Goal: Task Accomplishment & Management: Manage account settings

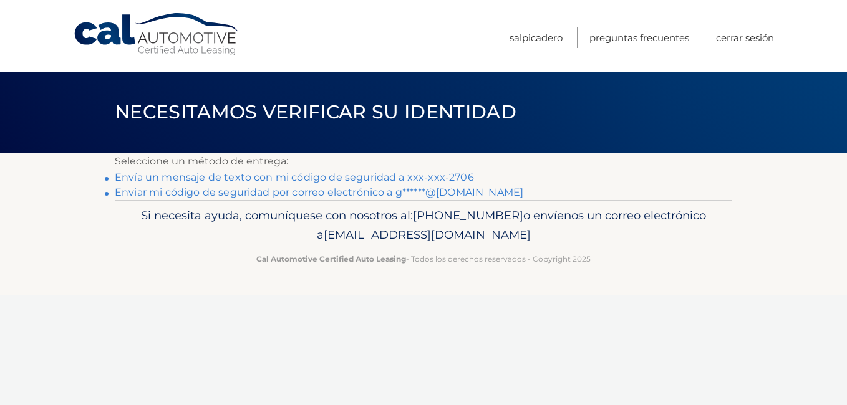
click at [248, 179] on link "Envía un mensaje de texto con mi código de seguridad a xxx-xxx-2706" at bounding box center [294, 178] width 359 height 12
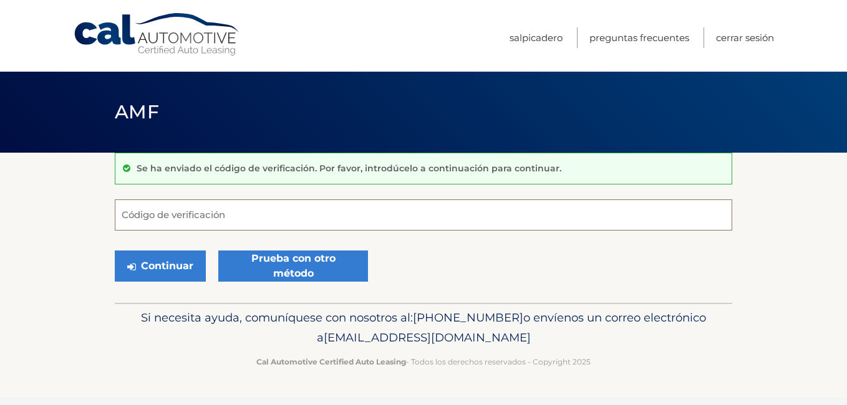
click at [210, 215] on input "Código de verificación" at bounding box center [424, 215] width 618 height 31
click at [218, 221] on input "Código de verificación" at bounding box center [424, 215] width 618 height 31
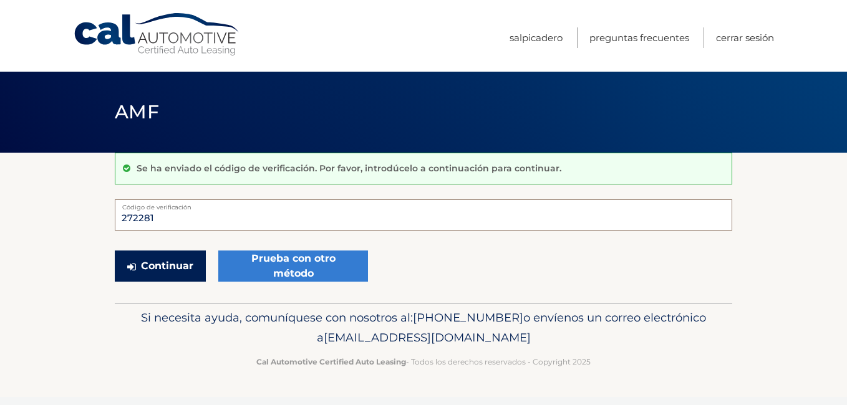
type input "272281"
click at [185, 269] on font "Continuar" at bounding box center [167, 266] width 52 height 15
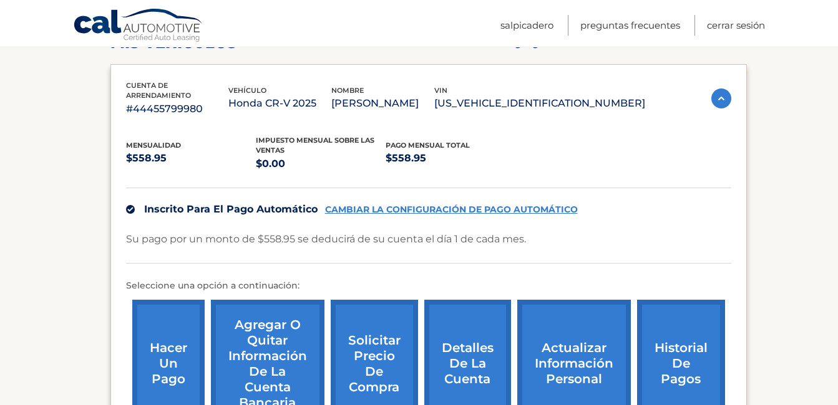
scroll to position [361, 0]
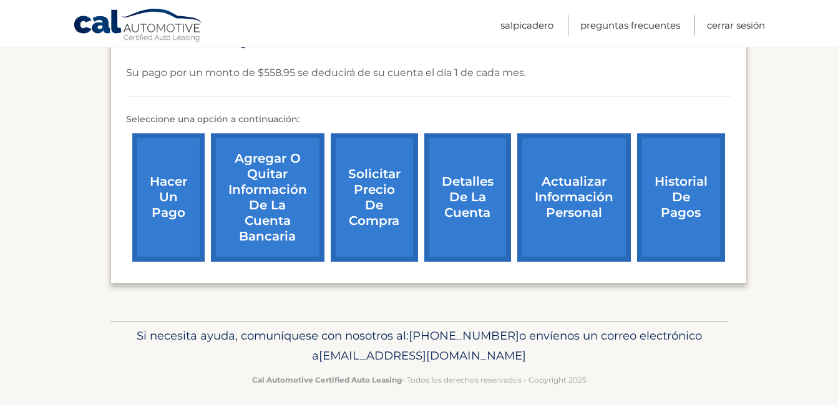
click at [689, 193] on link "Historial de pagos" at bounding box center [681, 197] width 88 height 129
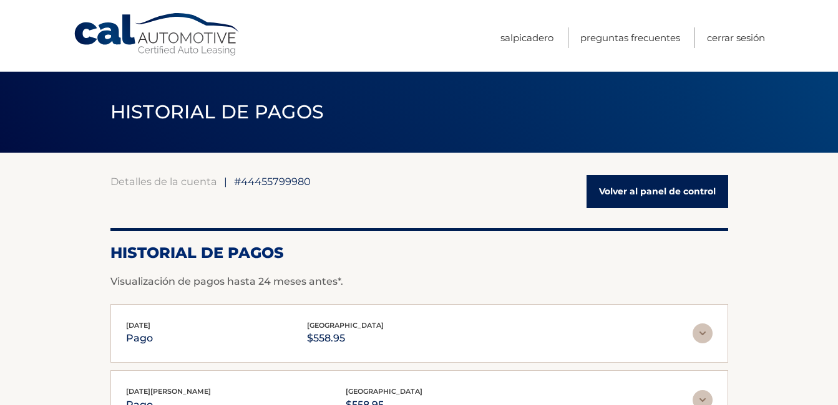
click at [667, 188] on link "Volver al panel de control" at bounding box center [657, 191] width 142 height 33
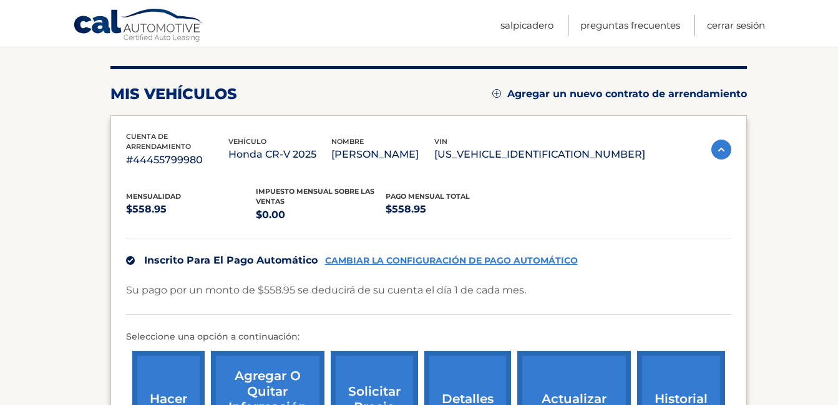
scroll to position [167, 0]
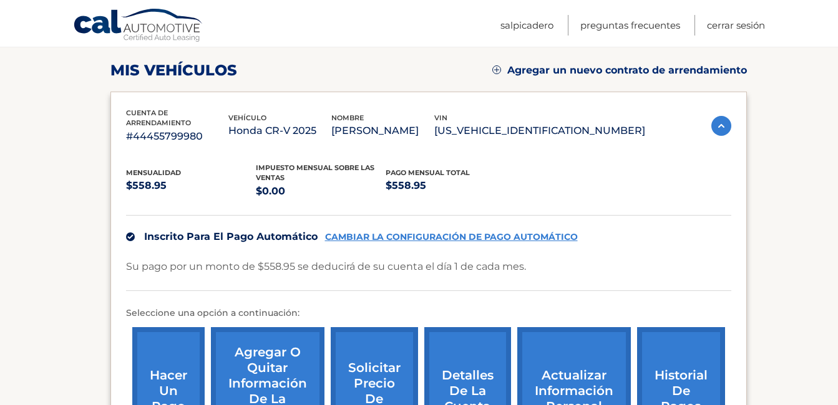
click at [255, 231] on span "Inscrito para el pago automático" at bounding box center [230, 237] width 173 height 12
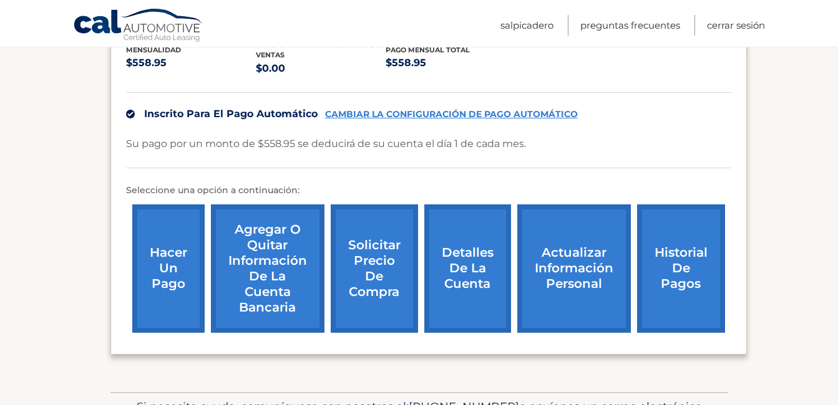
scroll to position [332, 0]
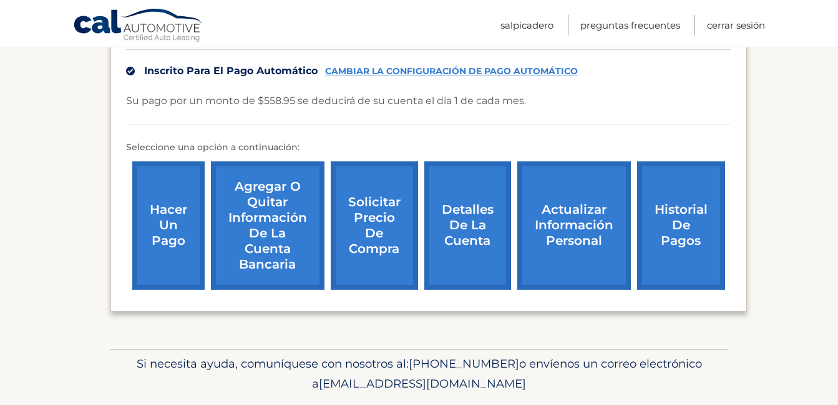
click at [443, 66] on link "CAMBIAR LA CONFIGURACIÓN DE PAGO AUTOMÁTICO" at bounding box center [451, 71] width 253 height 11
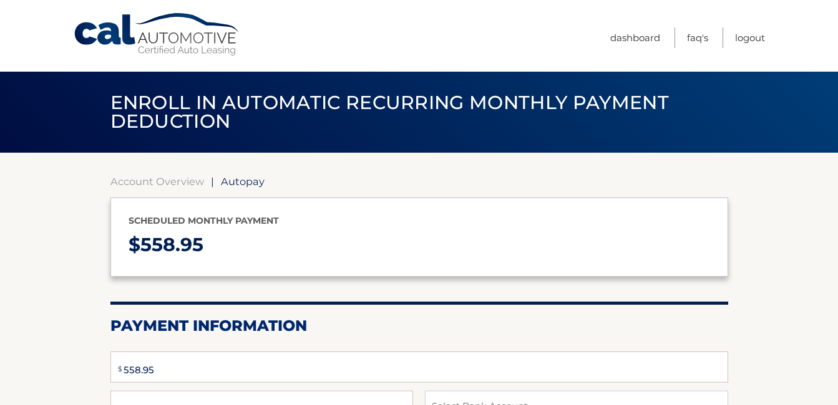
select select "MTk5NmU1YTgtZTNmZS00ODc3LTk0NzEtNjllODY2Nzc5ZmFh"
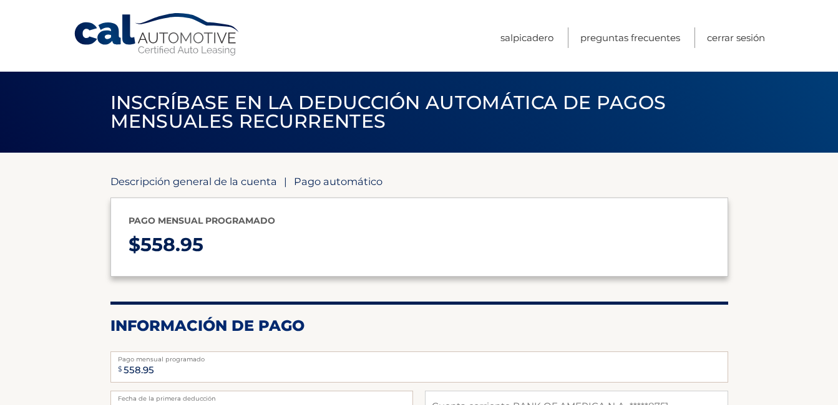
click at [181, 180] on link "Descripción general de la cuenta" at bounding box center [193, 181] width 167 height 12
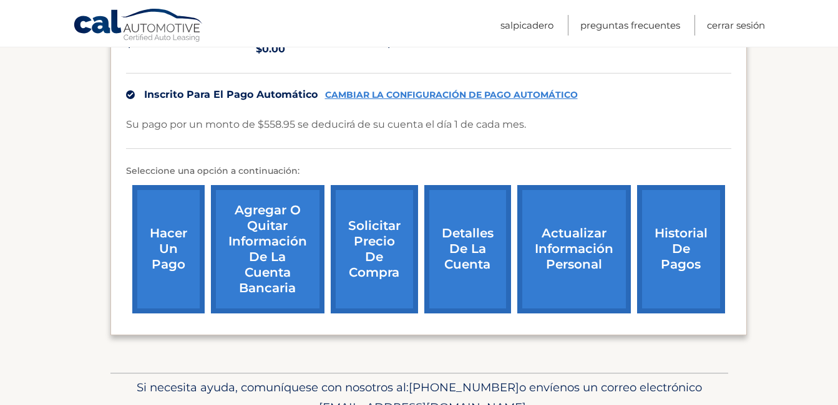
scroll to position [332, 0]
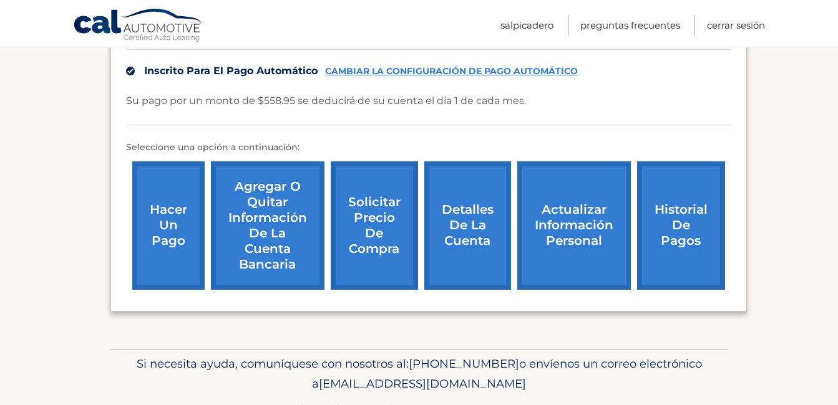
click at [477, 206] on link "Detalles de la cuenta" at bounding box center [467, 226] width 87 height 129
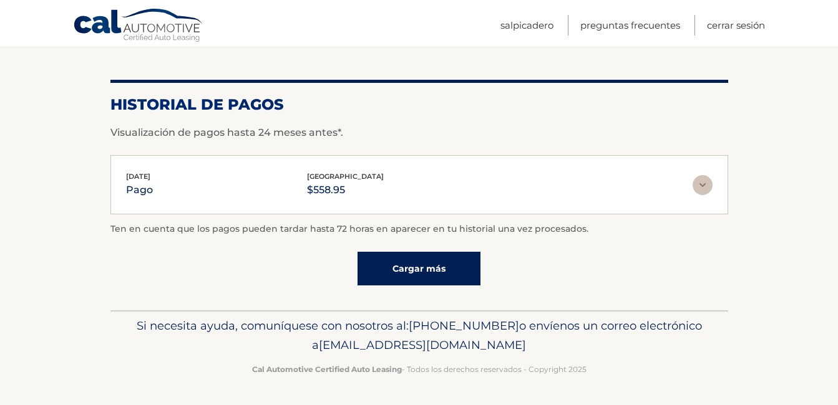
scroll to position [988, 0]
click at [701, 187] on img at bounding box center [702, 185] width 20 height 20
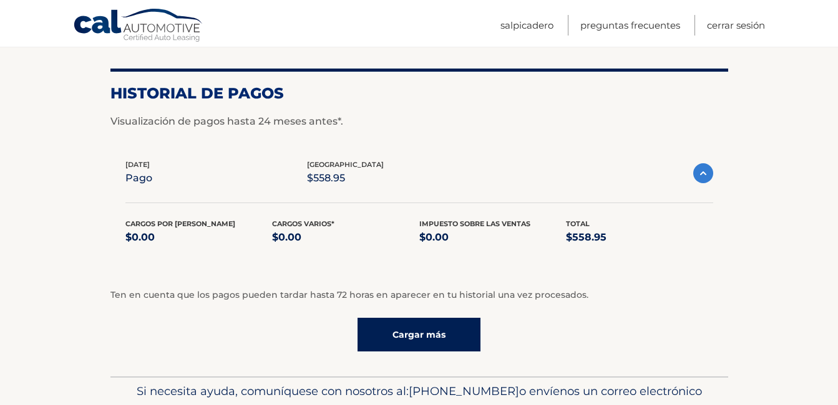
click at [704, 183] on img at bounding box center [703, 173] width 20 height 20
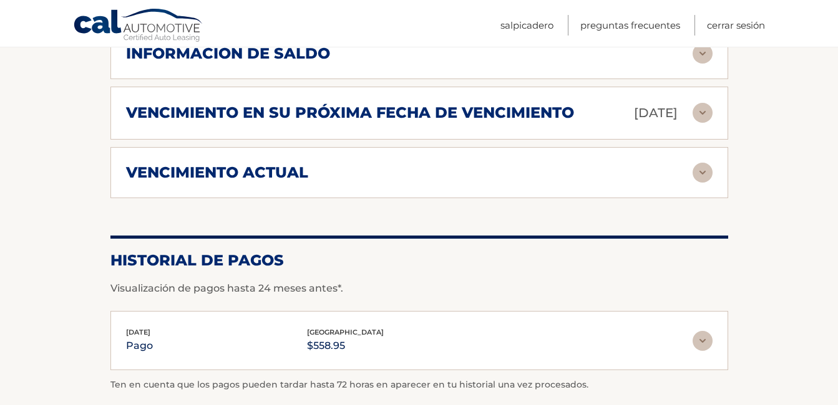
scroll to position [656, 0]
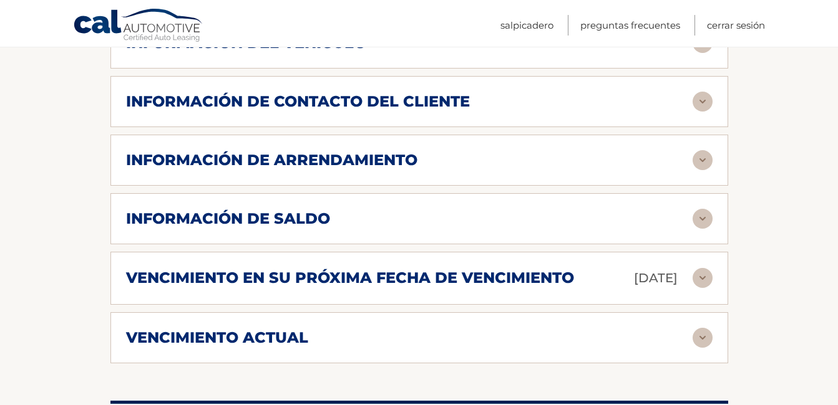
click at [704, 347] on img at bounding box center [702, 338] width 20 height 20
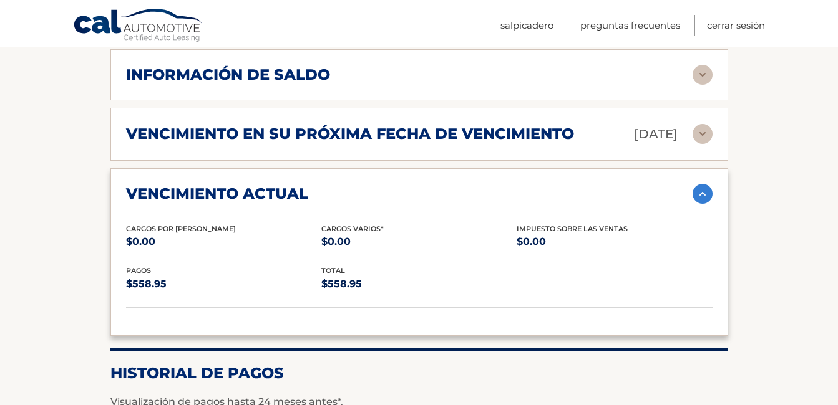
scroll to position [822, 0]
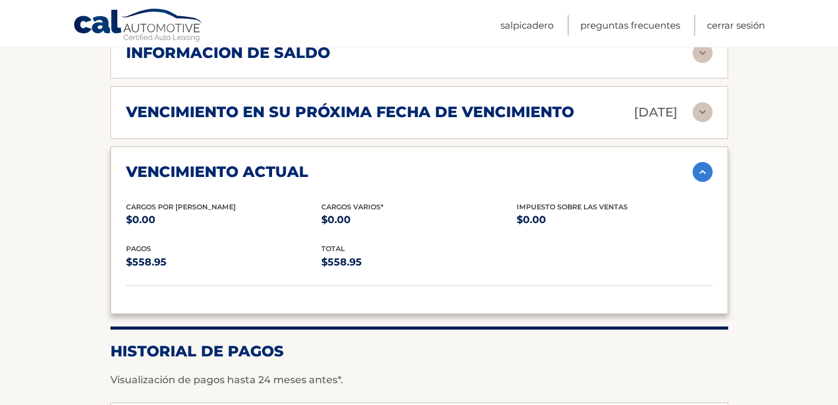
click at [704, 114] on img at bounding box center [702, 112] width 20 height 20
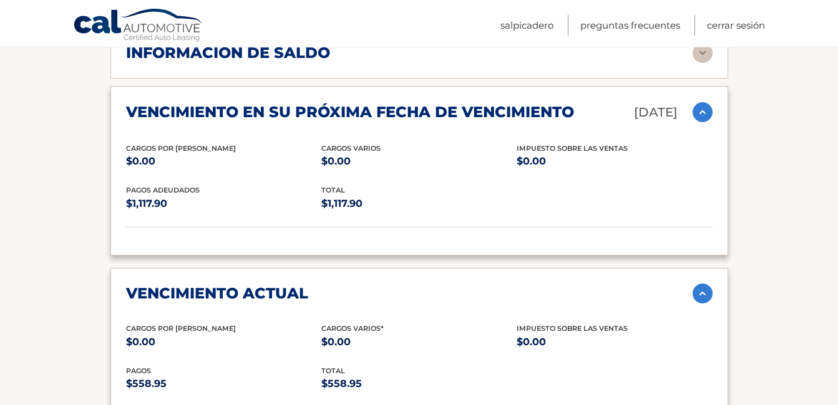
click at [704, 114] on img at bounding box center [702, 112] width 20 height 20
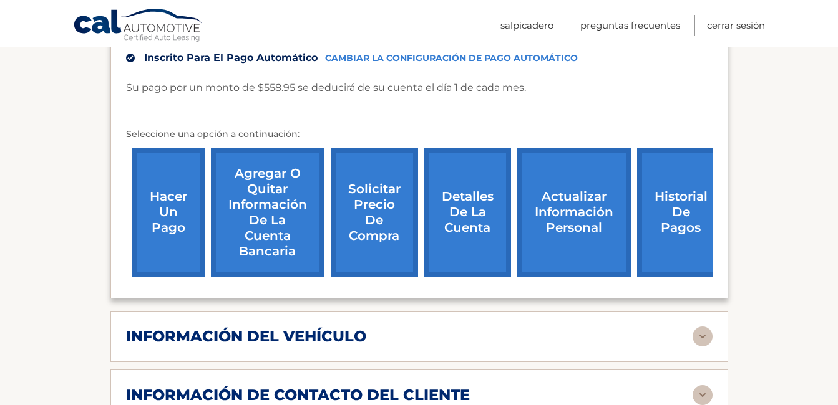
scroll to position [323, 0]
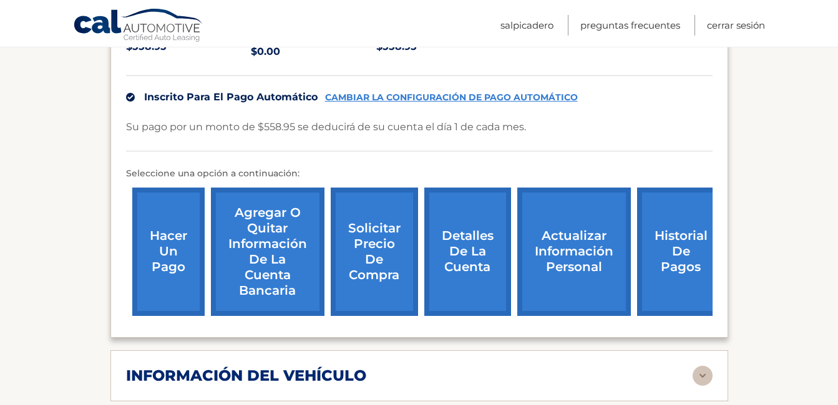
click at [179, 251] on link "Hacer un pago" at bounding box center [168, 252] width 72 height 129
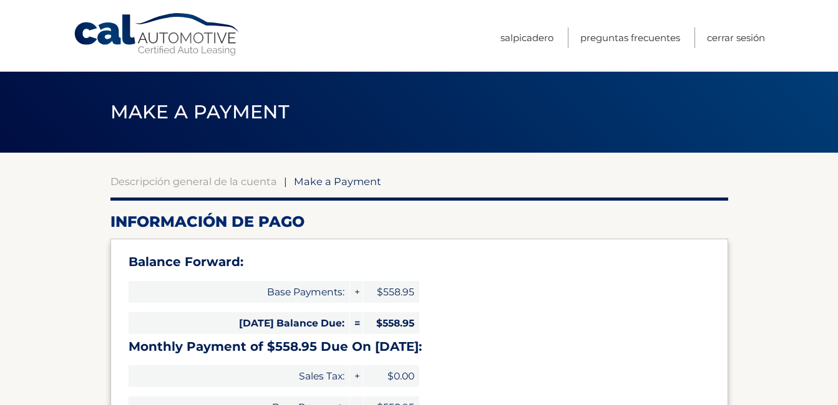
select select "MTk5NmU1YTgtZTNmZS00ODc3LTk0NzEtNjllODY2Nzc5ZmFh"
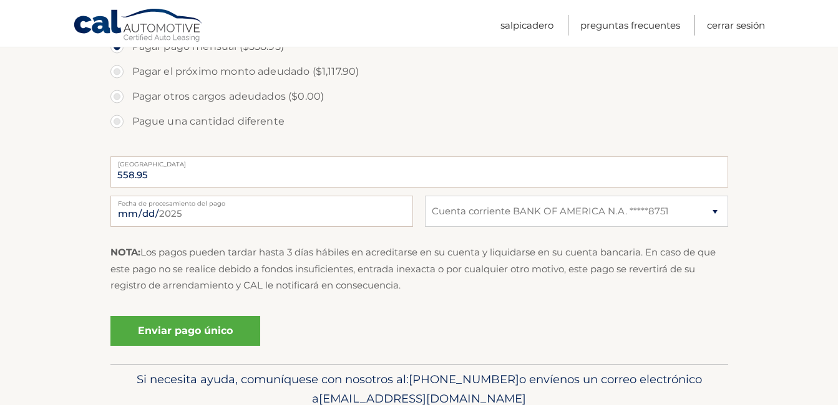
scroll to position [499, 0]
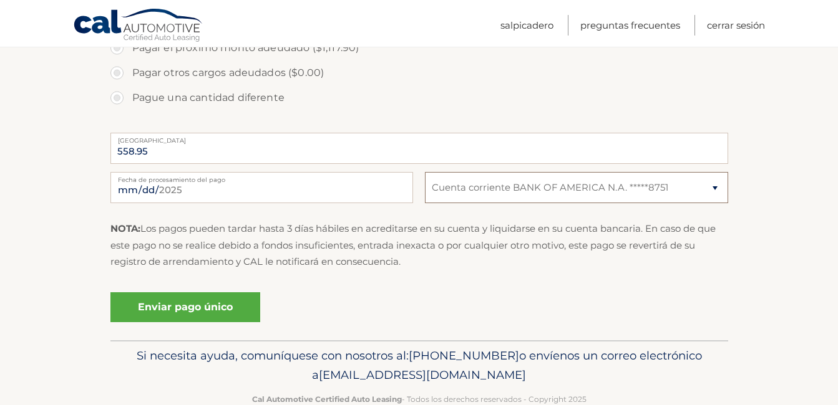
click at [720, 187] on select "Seleccione Cuenta bancaria Cuenta corriente BANK OF AMERICA N.A. *****8751" at bounding box center [576, 187] width 303 height 31
click at [294, 191] on input "2025-10-01" at bounding box center [261, 187] width 303 height 31
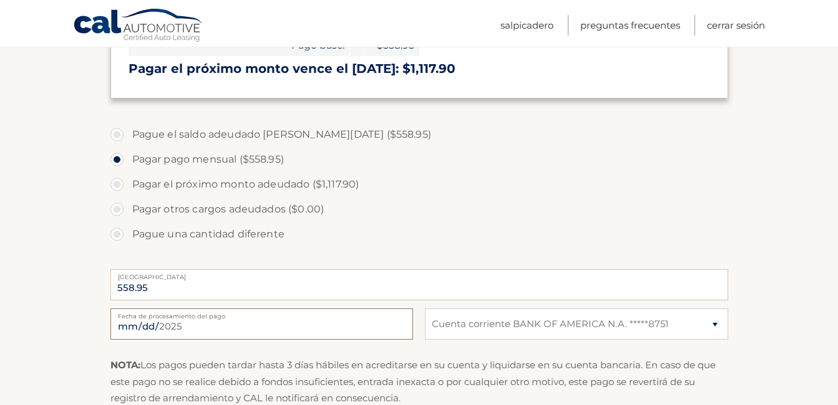
scroll to position [332, 0]
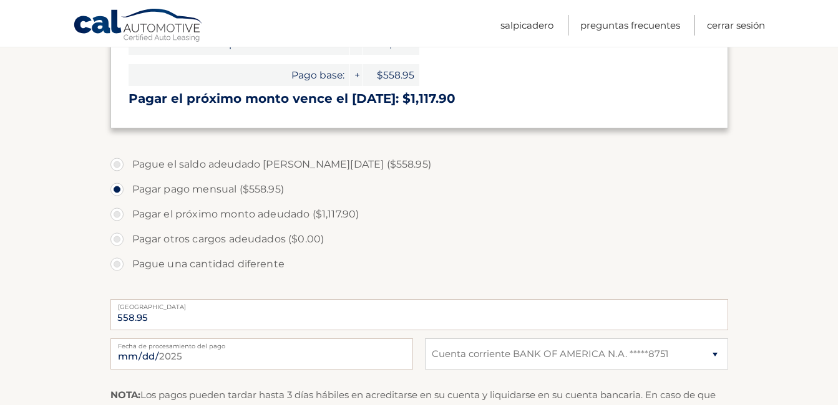
click at [35, 176] on section "Descripción general de la cuenta | Hacer un pago Información de pago Equilibrio…" at bounding box center [419, 163] width 838 height 687
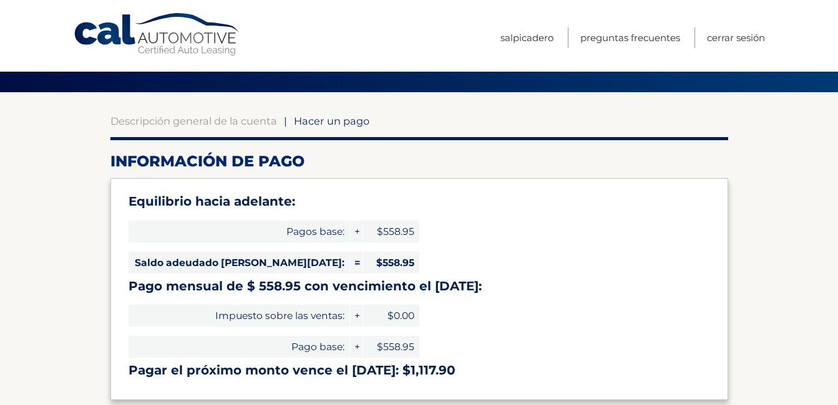
scroll to position [0, 0]
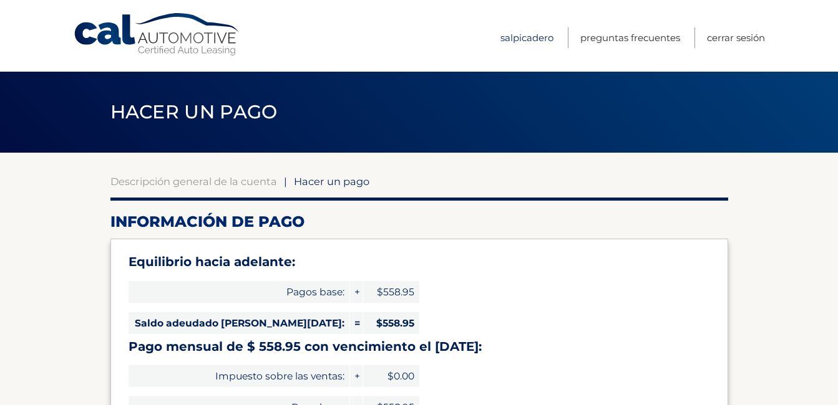
click at [528, 38] on link "Salpicadero" at bounding box center [526, 37] width 53 height 21
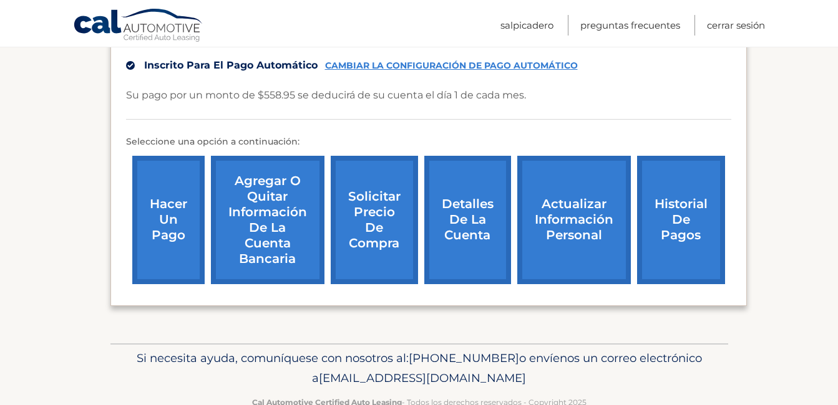
scroll to position [361, 0]
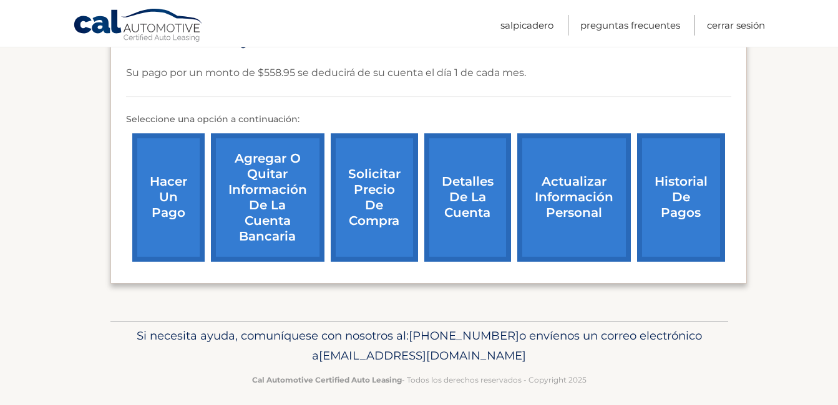
click at [286, 210] on link "Agregar o quitar información de la cuenta bancaria" at bounding box center [268, 197] width 114 height 129
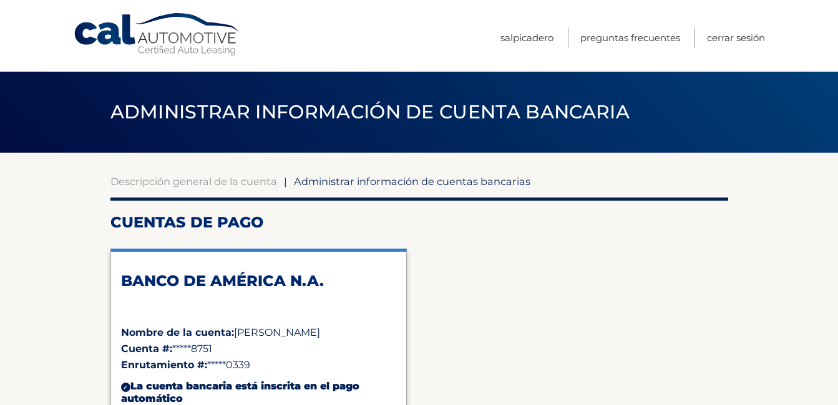
click at [374, 180] on span "Administrar información de cuentas bancarias" at bounding box center [412, 181] width 236 height 12
click at [535, 38] on link "Salpicadero" at bounding box center [526, 37] width 53 height 21
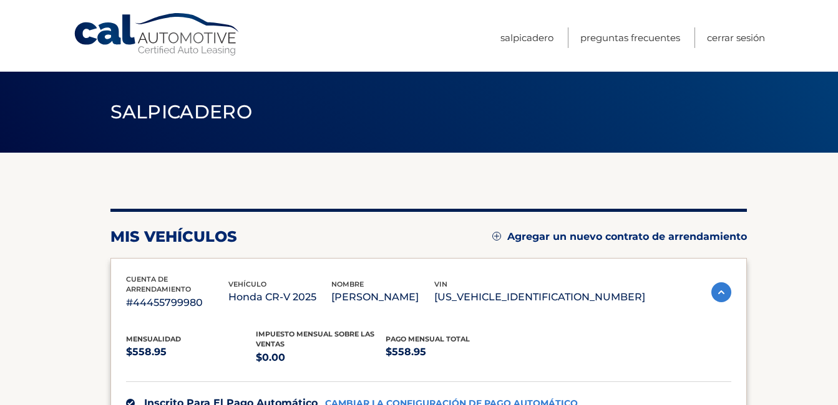
click at [724, 286] on img at bounding box center [721, 293] width 20 height 20
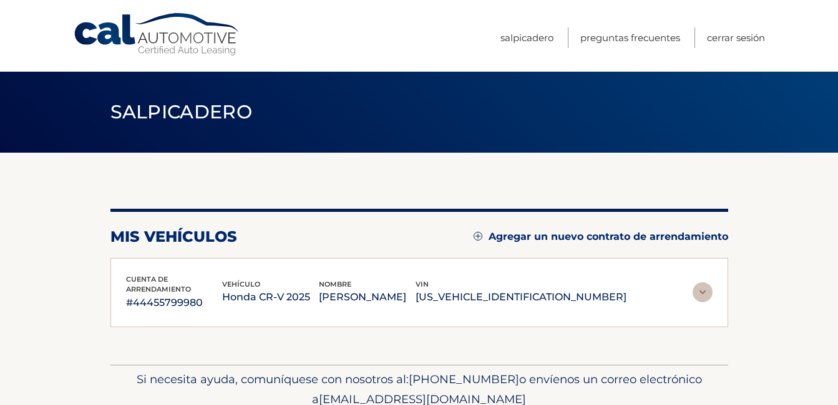
click at [724, 286] on div "Cuenta de arrendamiento #44455799980 vehículo Honda CR-V 2025 nombre GUILLERMO …" at bounding box center [419, 292] width 618 height 69
click at [708, 286] on img at bounding box center [702, 293] width 20 height 20
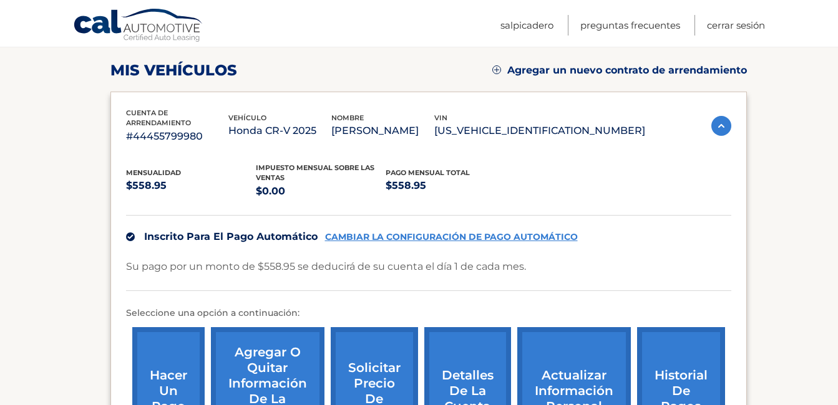
scroll to position [332, 0]
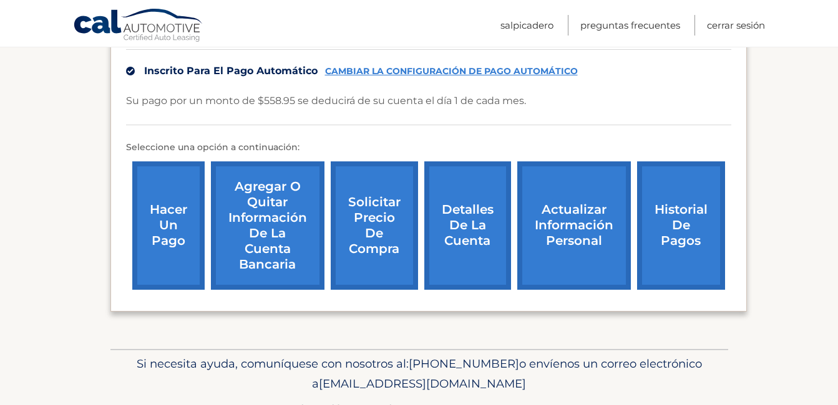
click at [476, 231] on link "Detalles de la cuenta" at bounding box center [467, 226] width 87 height 129
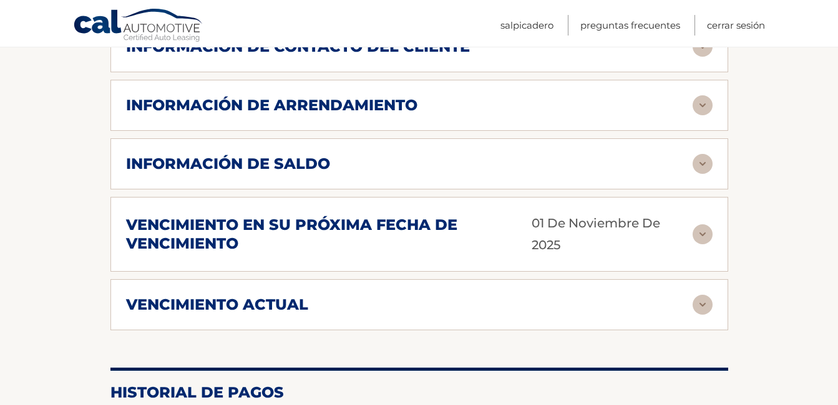
scroll to position [666, 0]
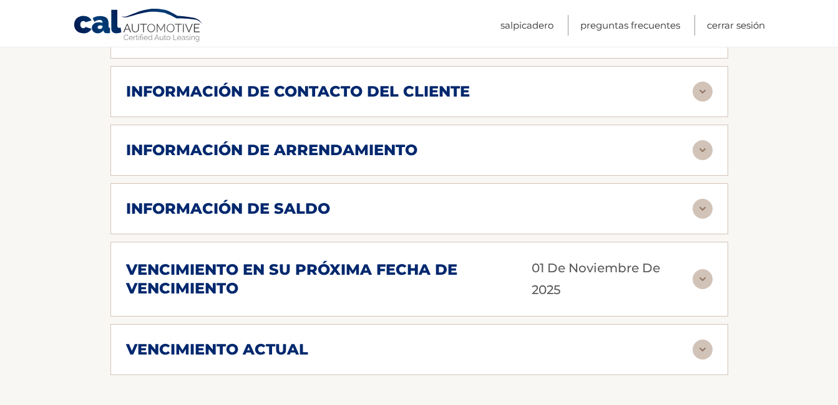
click at [702, 201] on img at bounding box center [702, 209] width 20 height 20
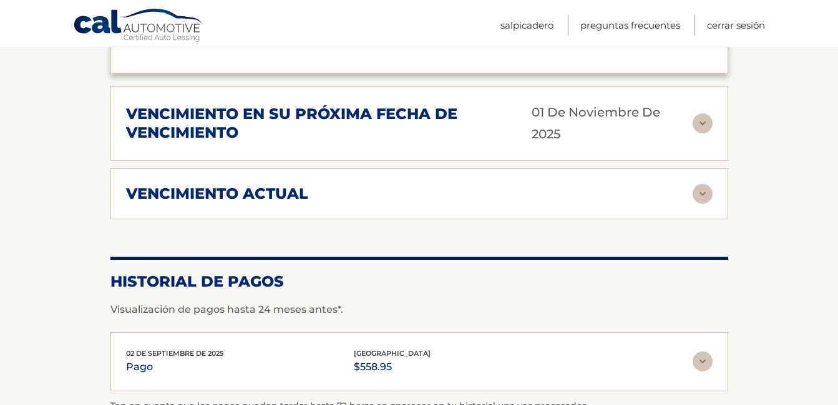
scroll to position [807, 0]
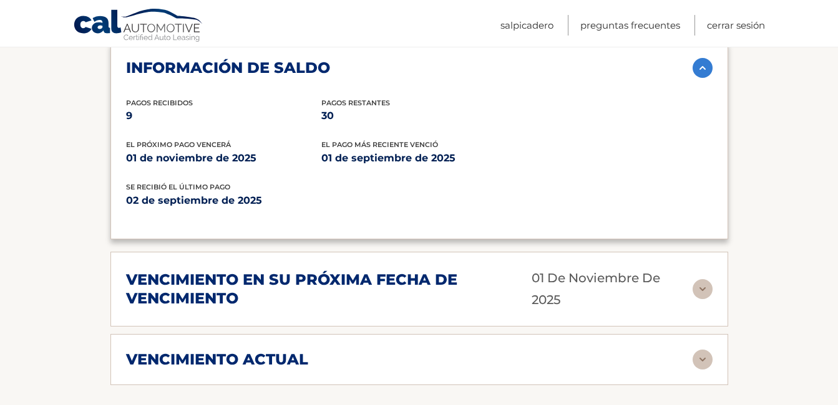
click at [706, 283] on img at bounding box center [702, 289] width 20 height 20
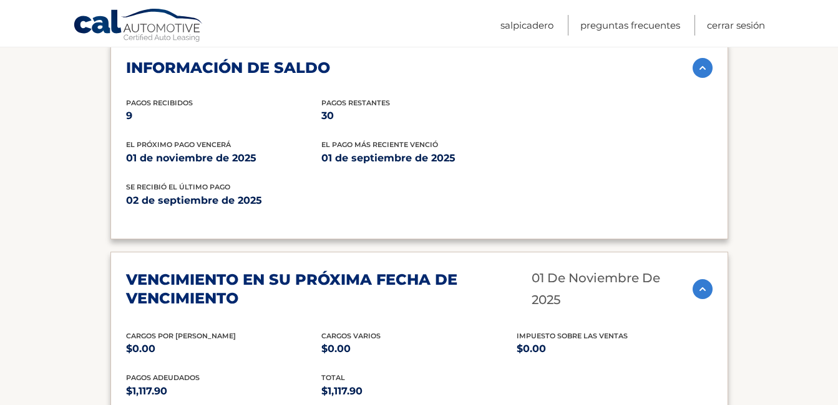
click at [706, 283] on img at bounding box center [702, 289] width 20 height 20
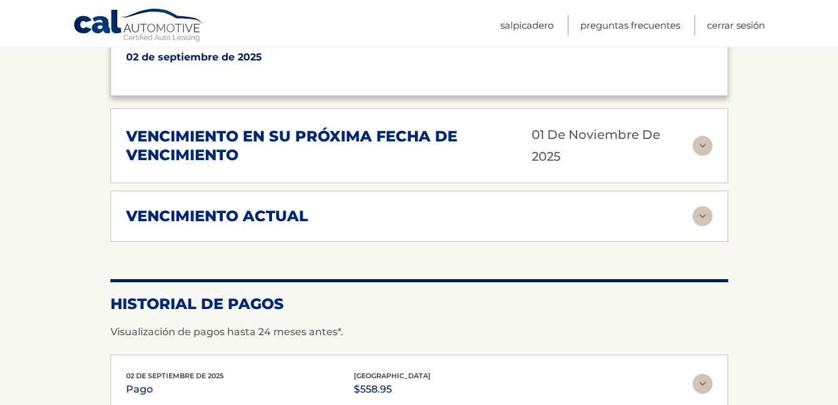
scroll to position [973, 0]
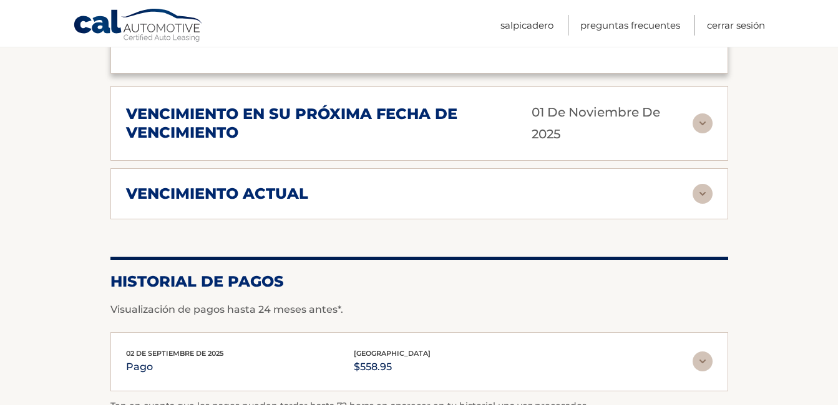
click at [704, 184] on img at bounding box center [702, 194] width 20 height 20
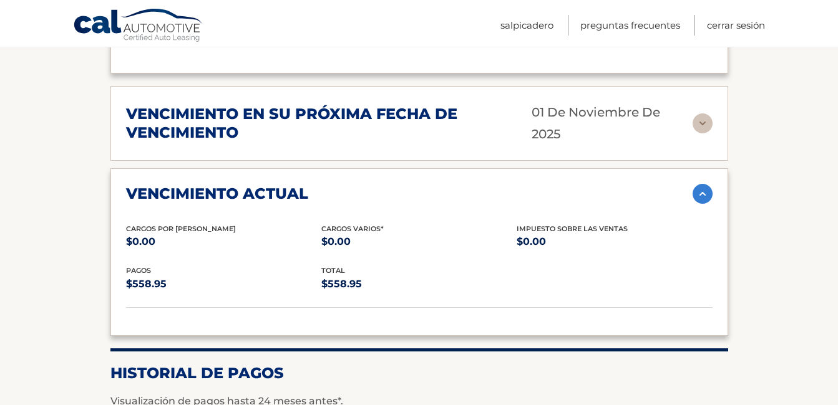
click at [702, 184] on img at bounding box center [702, 194] width 20 height 20
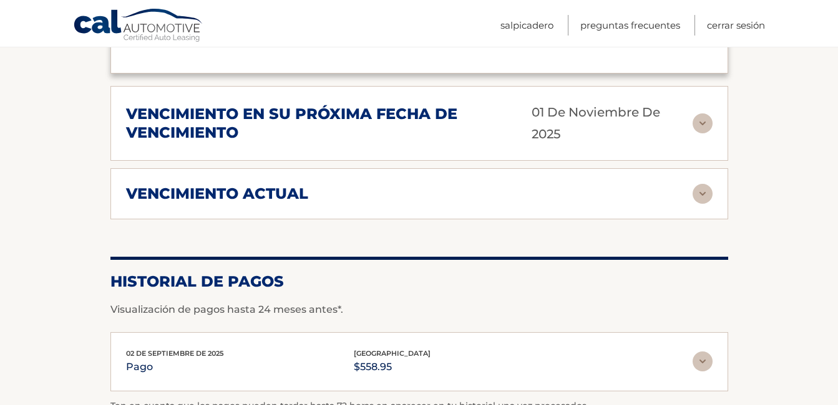
click at [702, 184] on img at bounding box center [702, 194] width 20 height 20
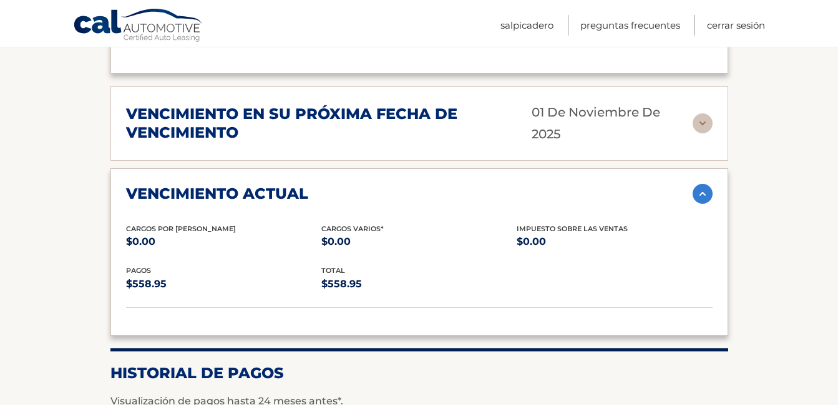
click at [702, 184] on img at bounding box center [702, 194] width 20 height 20
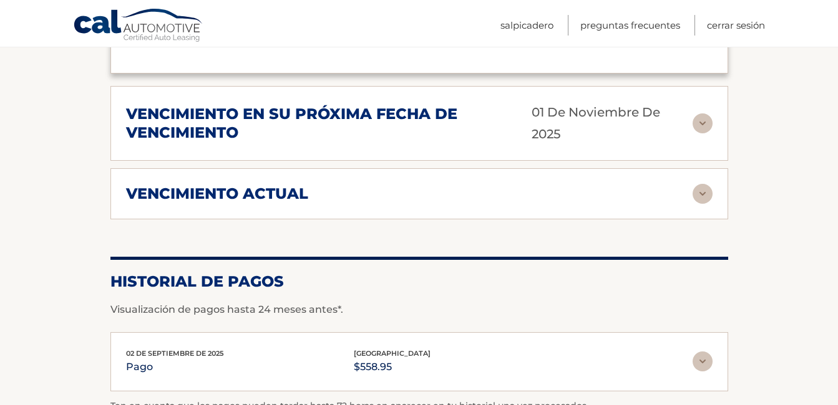
scroll to position [807, 0]
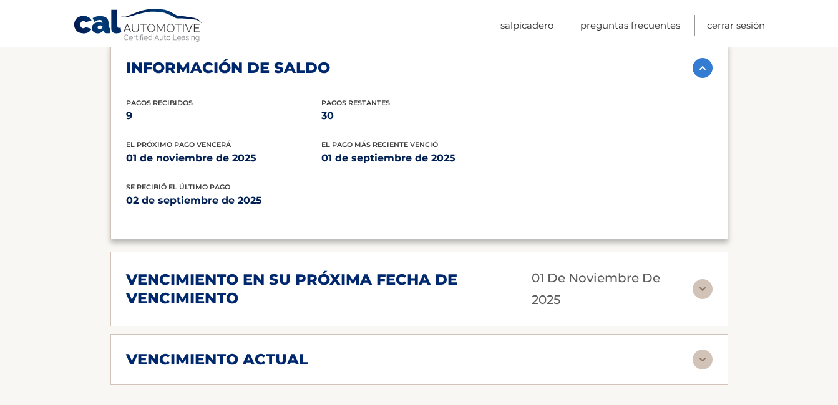
click at [701, 279] on img at bounding box center [702, 289] width 20 height 20
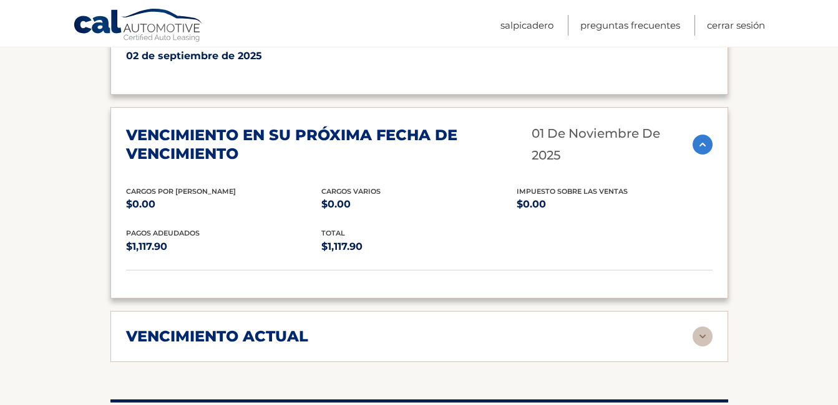
scroll to position [973, 0]
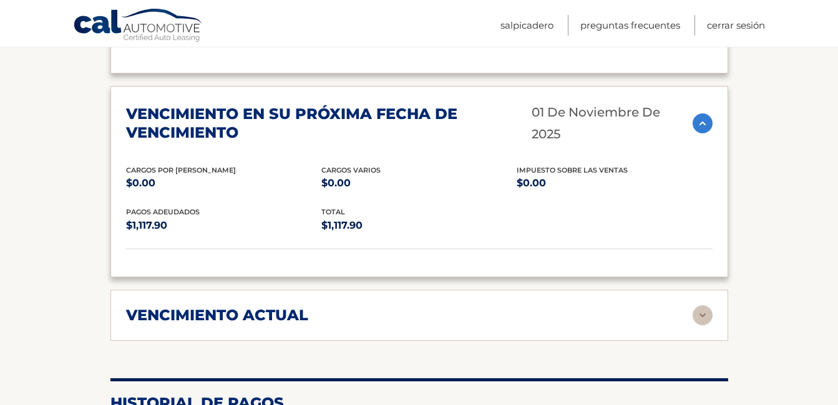
click at [701, 306] on img at bounding box center [702, 316] width 20 height 20
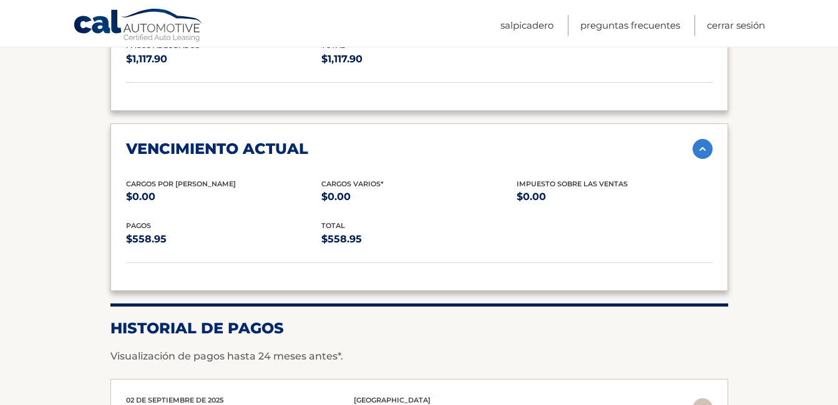
scroll to position [1306, 0]
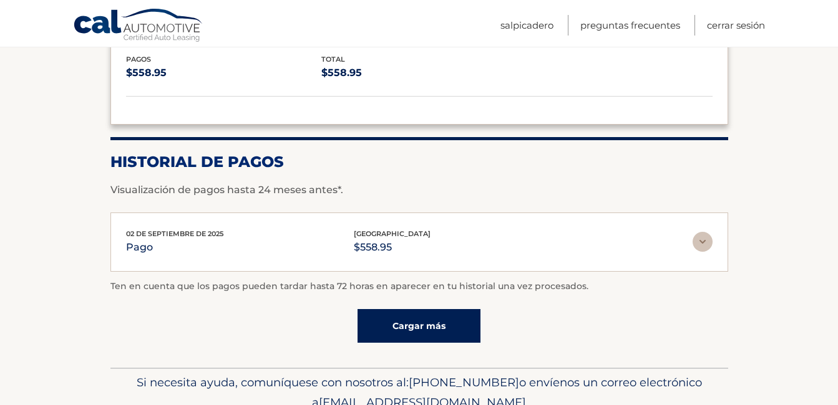
click at [709, 232] on img at bounding box center [702, 242] width 20 height 20
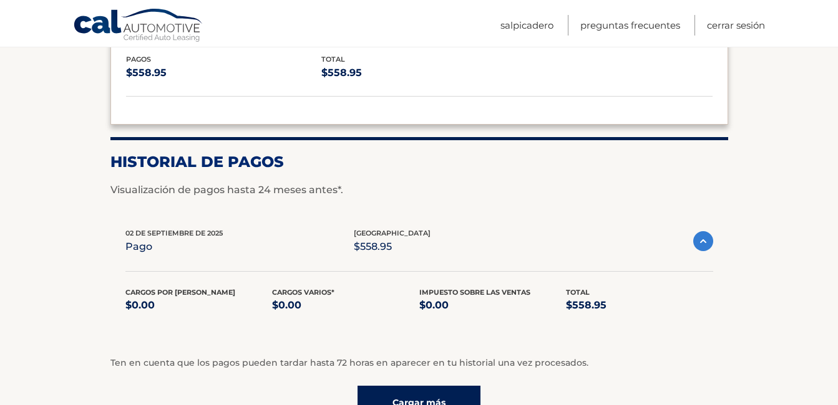
click at [709, 234] on img at bounding box center [703, 241] width 20 height 20
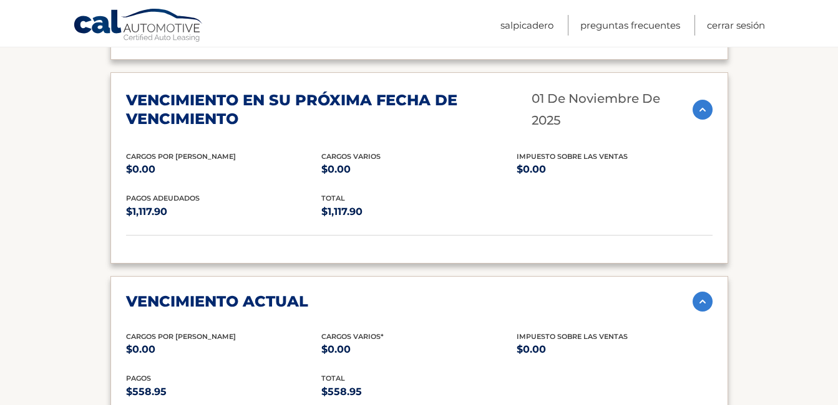
scroll to position [1020, 0]
